Goal: Task Accomplishment & Management: Complete application form

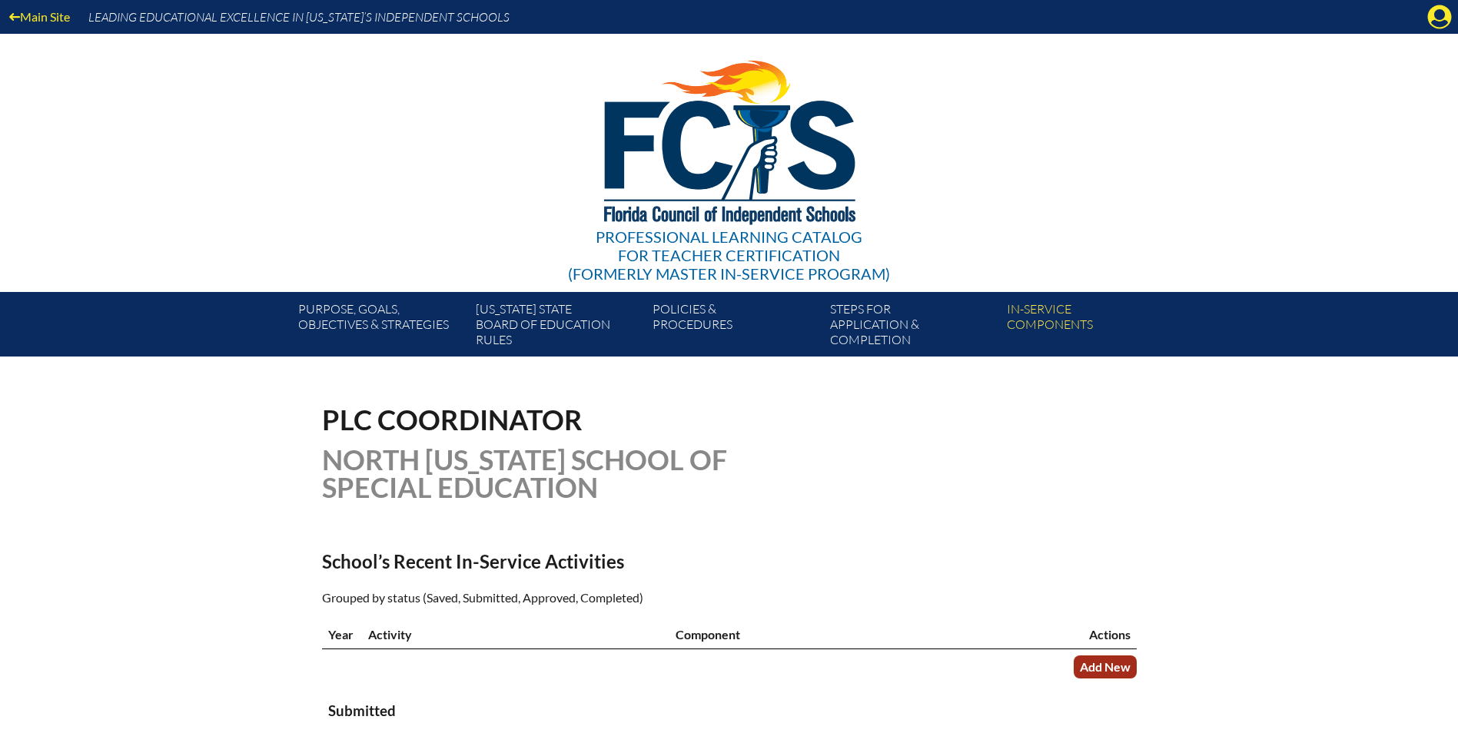
click at [1120, 668] on link "Add New" at bounding box center [1105, 667] width 63 height 22
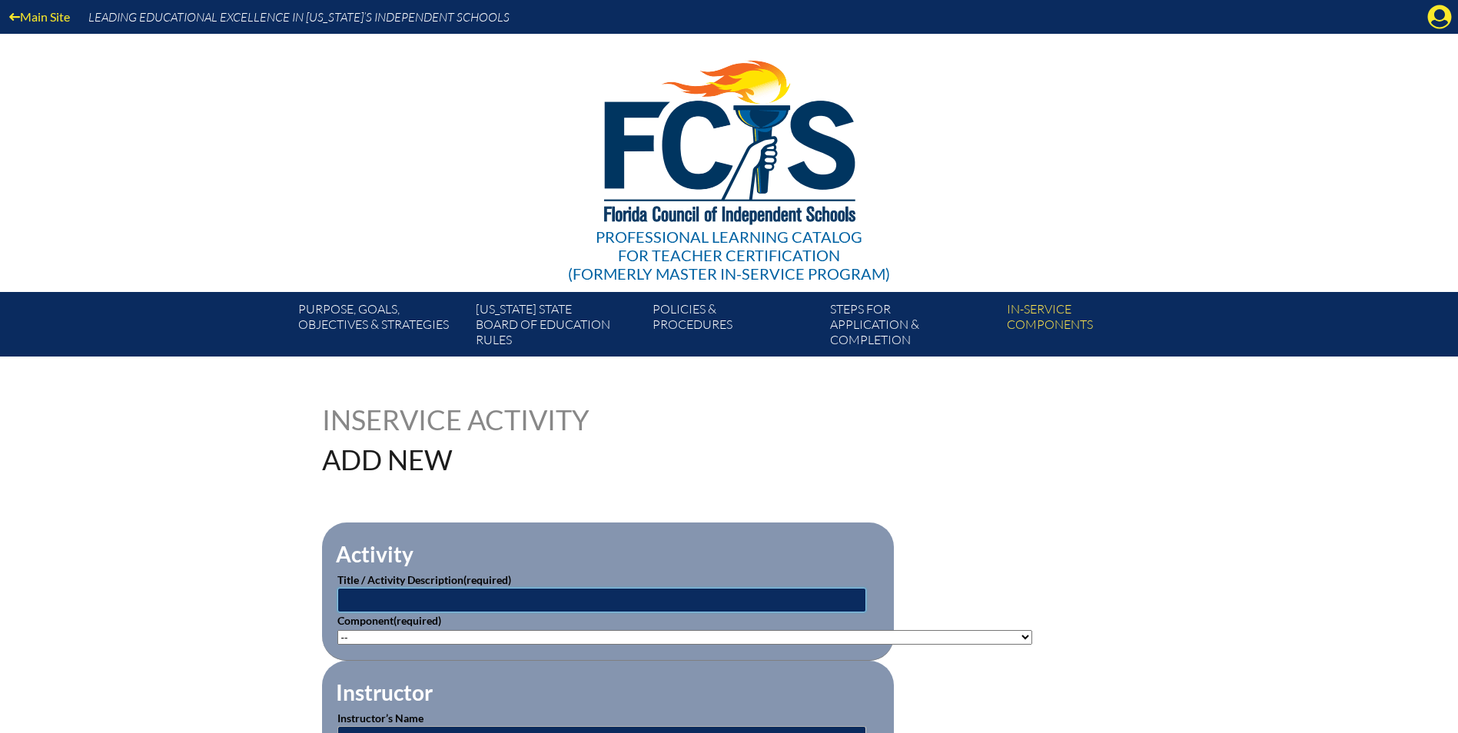
click at [575, 595] on input "text" at bounding box center [602, 600] width 529 height 25
type input "E"
